Goal: Task Accomplishment & Management: Manage account settings

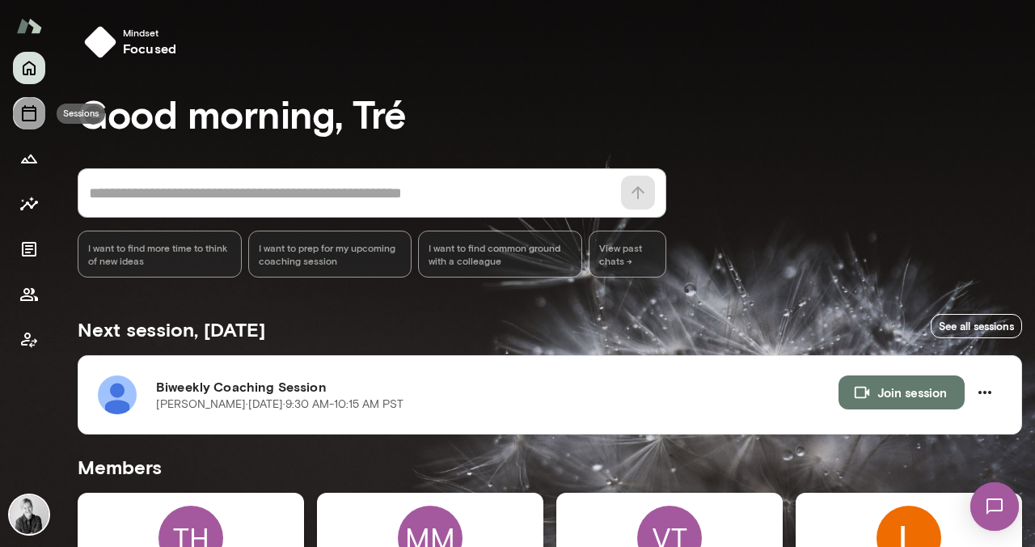
click at [37, 116] on icon "Sessions" at bounding box center [28, 112] width 19 height 19
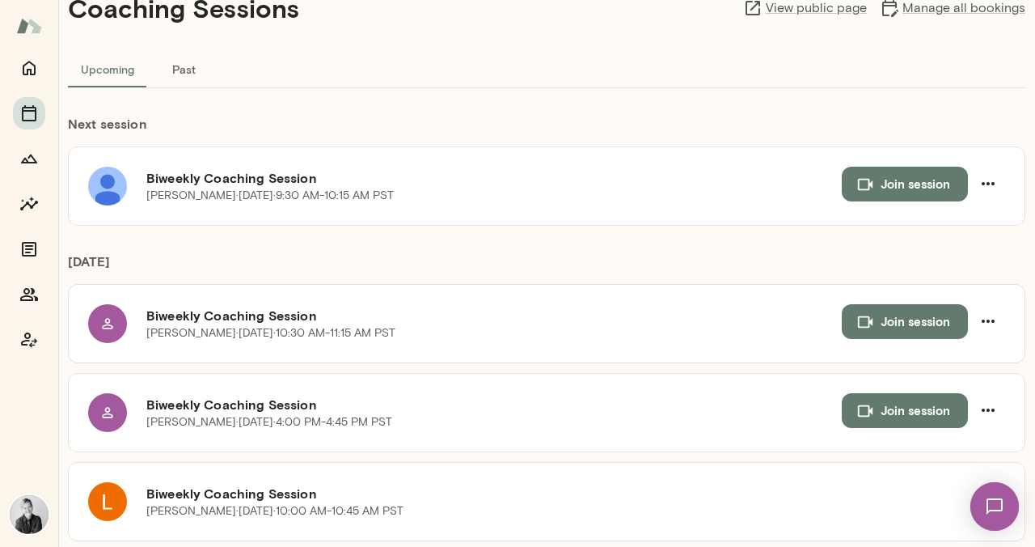
scroll to position [42, 0]
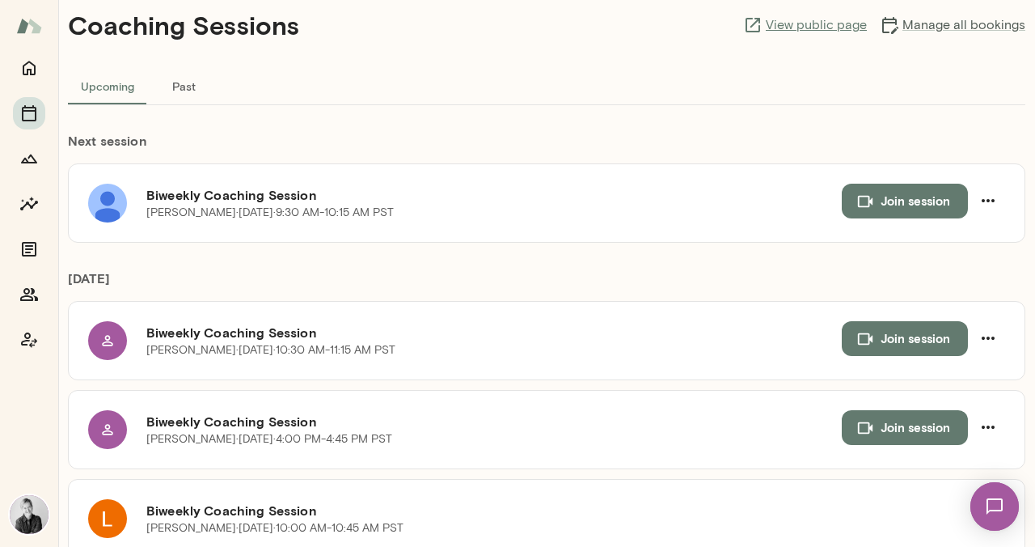
click at [817, 19] on link "View public page" at bounding box center [805, 24] width 124 height 19
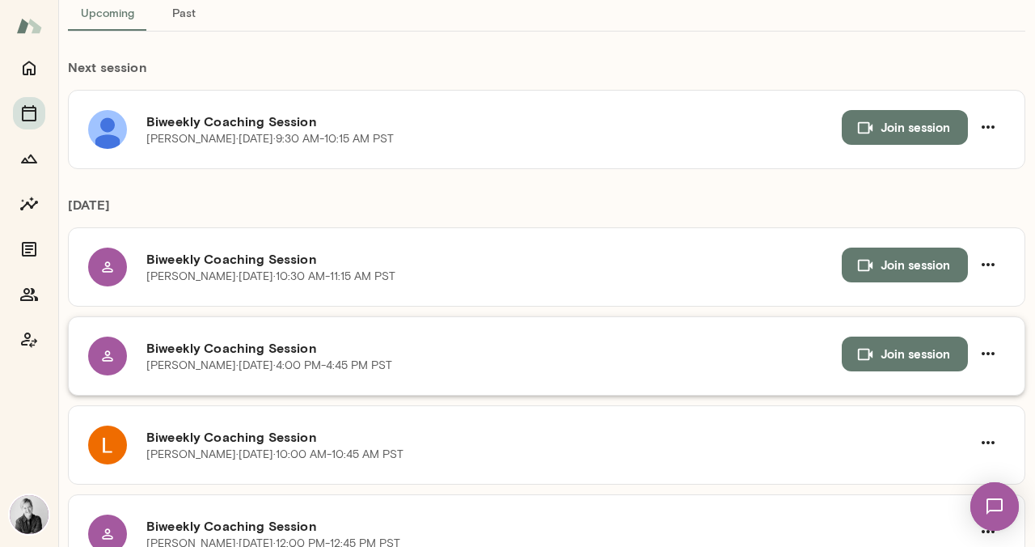
scroll to position [124, 0]
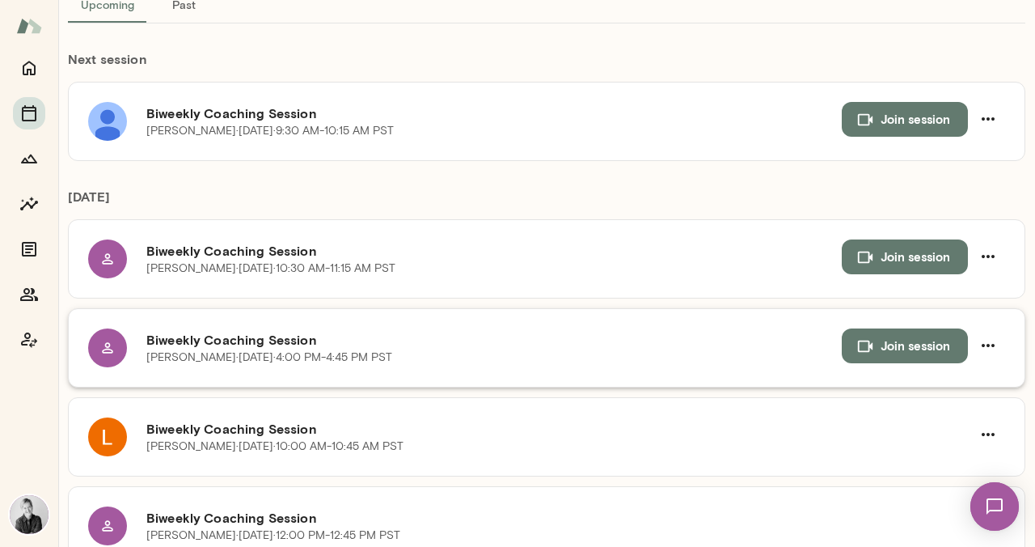
click at [114, 348] on div at bounding box center [107, 347] width 39 height 39
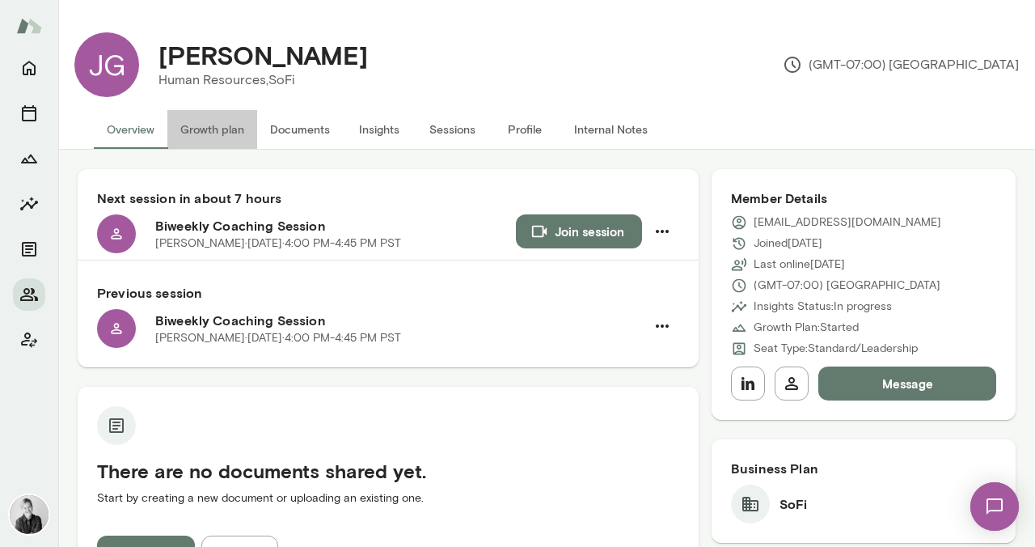
click at [207, 130] on button "Growth plan" at bounding box center [212, 129] width 90 height 39
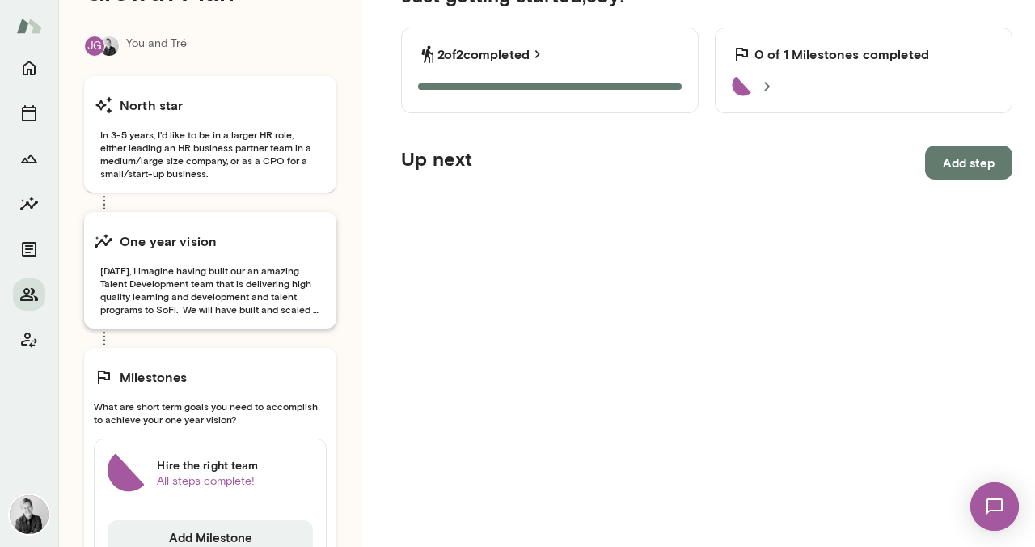
scroll to position [211, 0]
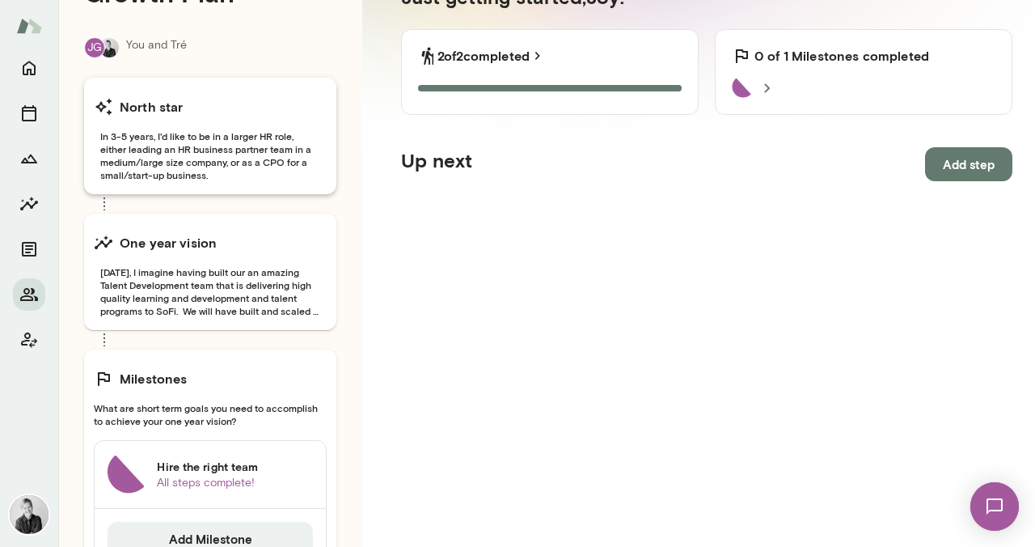
click at [261, 161] on span "In 3-5 years, I'd like to be in a larger HR role, either leading an HR business…" at bounding box center [210, 155] width 233 height 52
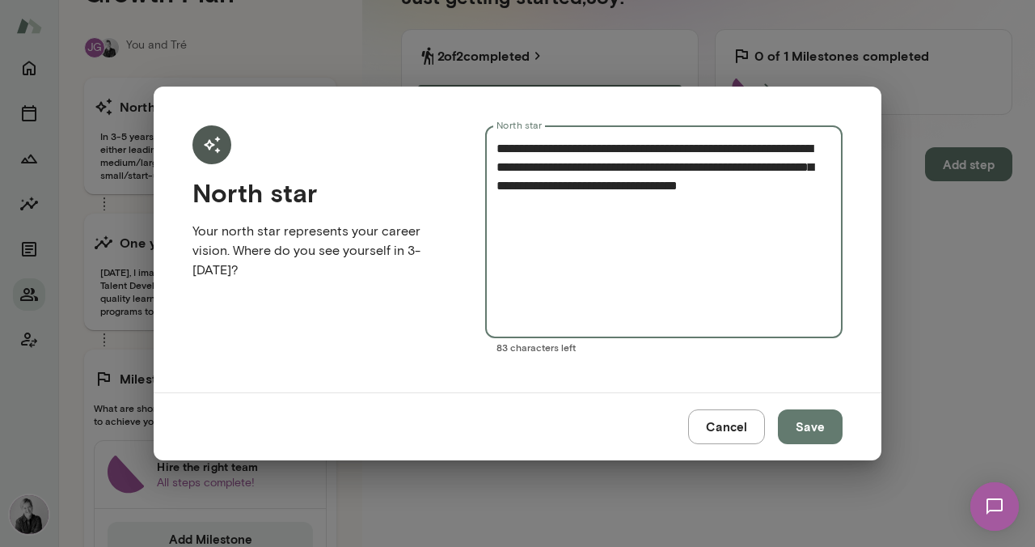
drag, startPoint x: 830, startPoint y: 188, endPoint x: 487, endPoint y: 147, distance: 346.1
click at [487, 147] on div "**********" at bounding box center [663, 231] width 357 height 213
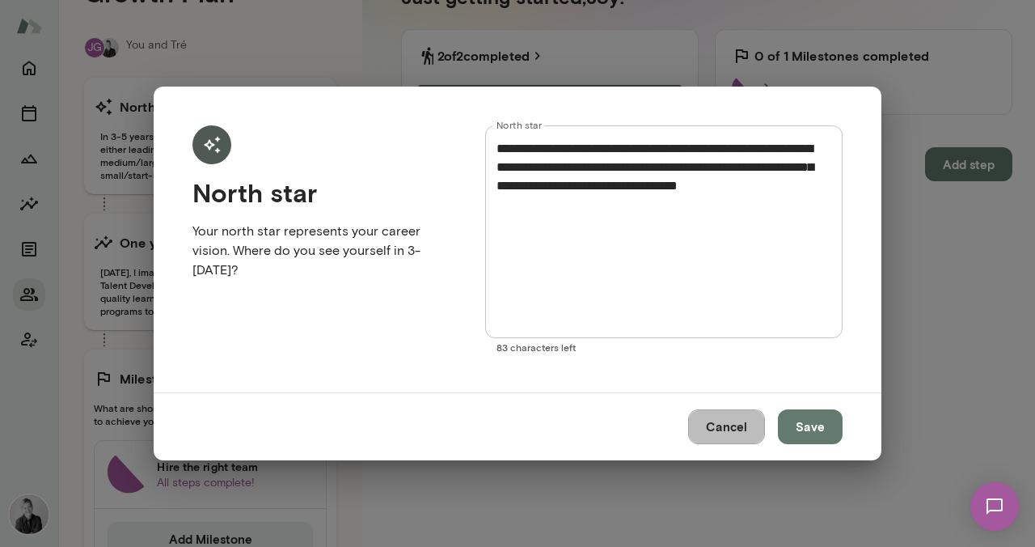
click at [731, 435] on button "Cancel" at bounding box center [726, 426] width 77 height 34
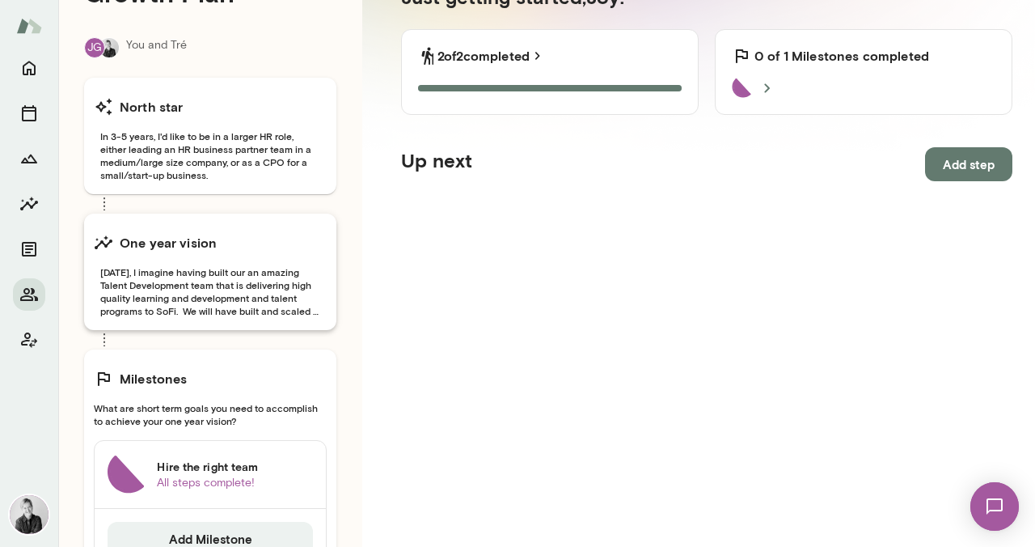
click at [205, 307] on span "[DATE], I imagine having built our an amazing Talent Development team that is d…" at bounding box center [210, 291] width 233 height 52
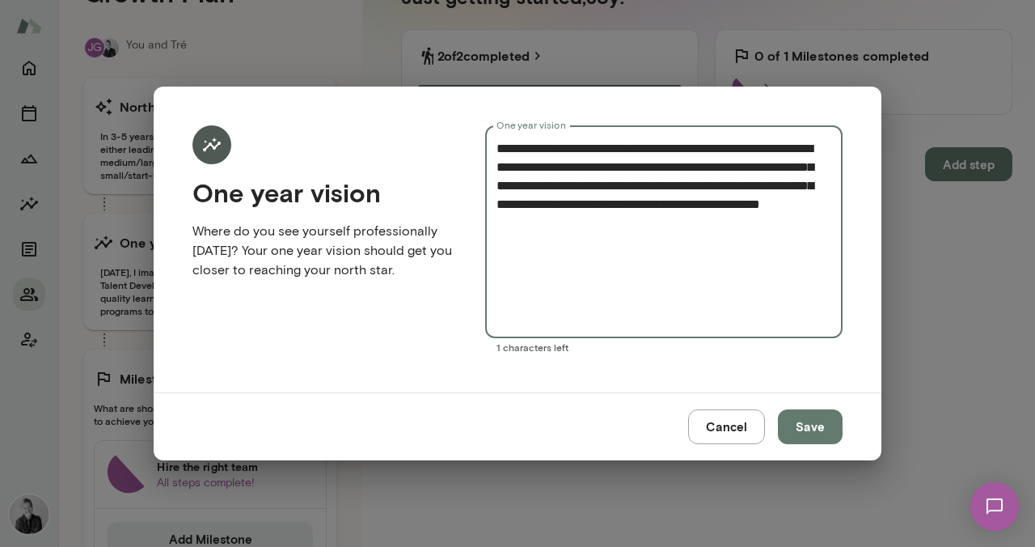
drag, startPoint x: 715, startPoint y: 236, endPoint x: 489, endPoint y: 147, distance: 243.2
click at [489, 147] on div "**********" at bounding box center [663, 231] width 357 height 213
